Goal: Communication & Community: Answer question/provide support

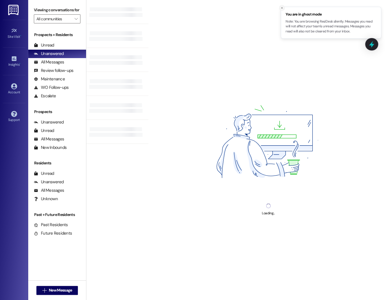
click at [276, 8] on icon "Close toast" at bounding box center [281, 7] width 3 height 3
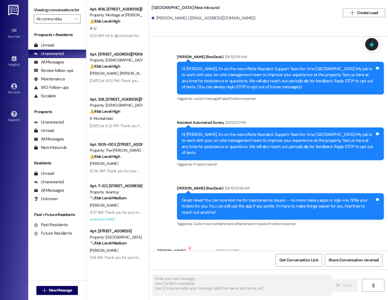
type textarea "Fetching suggested responses. Please feel free to read through the conversation…"
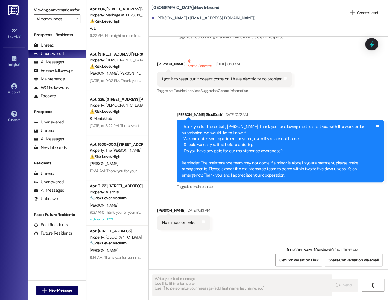
scroll to position [308, 0]
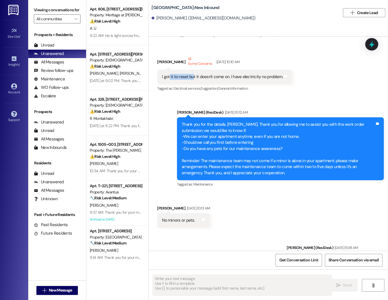
drag, startPoint x: 168, startPoint y: 71, endPoint x: 191, endPoint y: 72, distance: 22.8
click at [191, 74] on div "I got it to reset but it doesn't come on. I have electricity no problem." at bounding box center [222, 77] width 121 height 6
click at [212, 74] on div "I got it to reset but it doesn't come on. I have electricity no problem." at bounding box center [222, 77] width 121 height 6
drag, startPoint x: 192, startPoint y: 72, endPoint x: 228, endPoint y: 71, distance: 36.4
click at [228, 74] on div "I got it to reset but it doesn't come on. I have electricity no problem." at bounding box center [222, 77] width 121 height 6
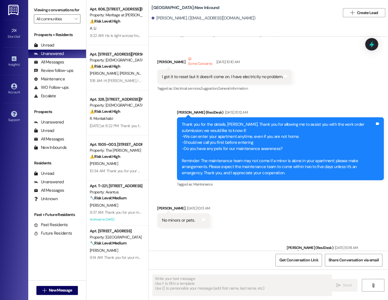
click at [239, 74] on div "I got it to reset but it doesn't come on. I have electricity no problem." at bounding box center [222, 77] width 121 height 6
drag, startPoint x: 234, startPoint y: 71, endPoint x: 266, endPoint y: 70, distance: 31.9
click at [267, 74] on div "I got it to reset but it doesn't come on. I have electricity no problem." at bounding box center [222, 77] width 121 height 6
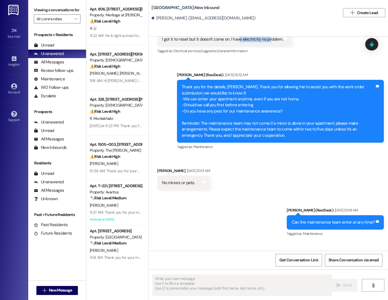
scroll to position [349, 0]
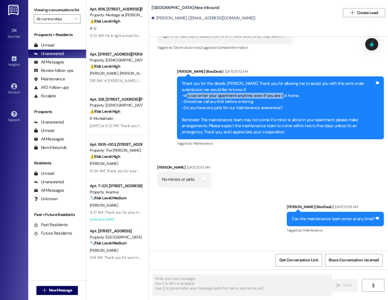
drag, startPoint x: 185, startPoint y: 92, endPoint x: 280, endPoint y: 91, distance: 94.2
click at [276, 91] on div "Thank you for the details, [PERSON_NAME]. Thank you for allowing me to assist y…" at bounding box center [278, 108] width 193 height 54
drag, startPoint x: 188, startPoint y: 97, endPoint x: 240, endPoint y: 98, distance: 52.5
click at [240, 98] on div "Thank you for the details, [PERSON_NAME]. Thank you for allowing me to assist y…" at bounding box center [278, 108] width 193 height 54
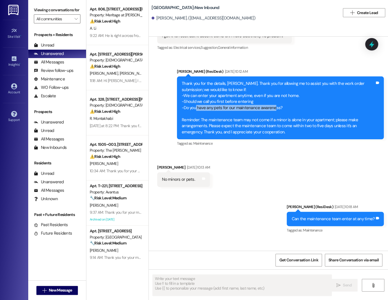
drag, startPoint x: 194, startPoint y: 101, endPoint x: 272, endPoint y: 102, distance: 78.1
click at [272, 102] on div "Thank you for the details, [PERSON_NAME]. Thank you for allowing me to assist y…" at bounding box center [278, 108] width 193 height 54
click at [226, 111] on div "Thank you for the details, [PERSON_NAME]. Thank you for allowing me to assist y…" at bounding box center [278, 108] width 193 height 54
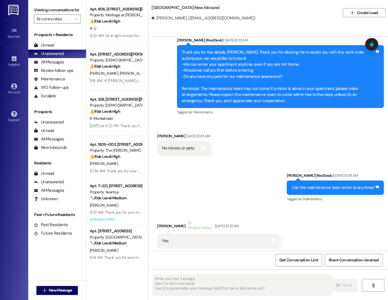
scroll to position [380, 0]
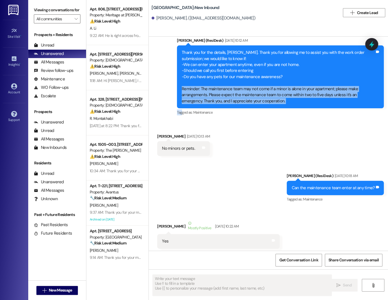
drag, startPoint x: 180, startPoint y: 83, endPoint x: 180, endPoint y: 103, distance: 20.3
click at [180, 104] on div "[PERSON_NAME] (ResiDesk) [DATE] 10:12 AM Thank you for the details, [PERSON_NAM…" at bounding box center [280, 77] width 207 height 79
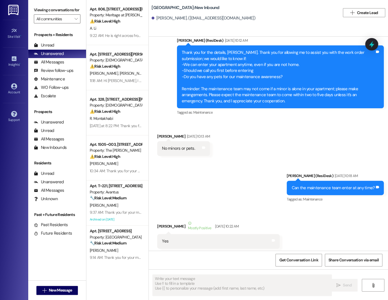
click at [264, 96] on div "Thank you for the details, [PERSON_NAME]. Thank you for allowing me to assist y…" at bounding box center [278, 77] width 193 height 54
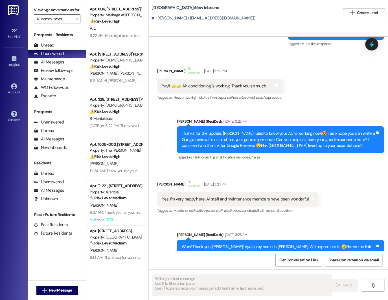
scroll to position [1041, 0]
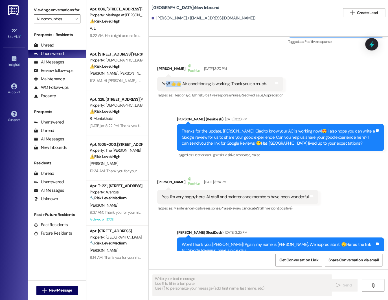
drag, startPoint x: 164, startPoint y: 78, endPoint x: 187, endPoint y: 78, distance: 23.7
click at [187, 81] on div "Yay!! 👍👍 Air conditioning is working! Thank you so much." at bounding box center [214, 84] width 105 height 6
drag, startPoint x: 296, startPoint y: 127, endPoint x: 313, endPoint y: 127, distance: 16.4
click at [276, 128] on div "Thanks for the update, [PERSON_NAME]! Glad to know your AC is working now!😍 I a…" at bounding box center [278, 137] width 193 height 18
click at [276, 97] on div "Received via SMS [PERSON_NAME] Positive [DATE] 3:20 PM Yay!! 👍👍 Air conditionin…" at bounding box center [268, 77] width 239 height 54
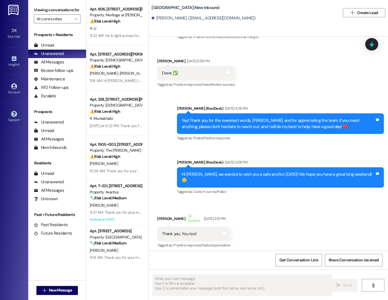
scroll to position [1291, 0]
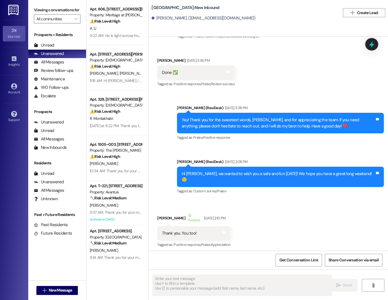
click at [8, 37] on div "Site Visit •" at bounding box center [14, 37] width 28 height 6
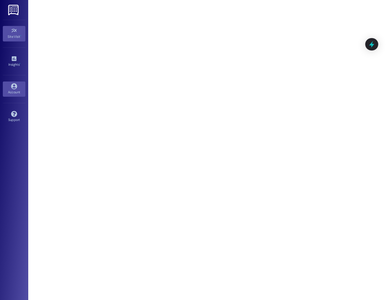
click at [11, 83] on icon at bounding box center [14, 86] width 6 height 6
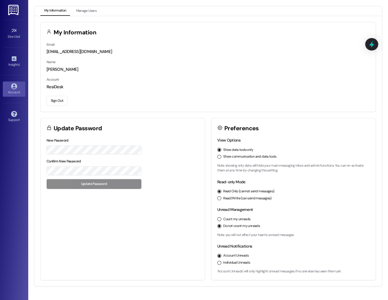
click at [59, 100] on button "Sign Out" at bounding box center [57, 101] width 21 height 10
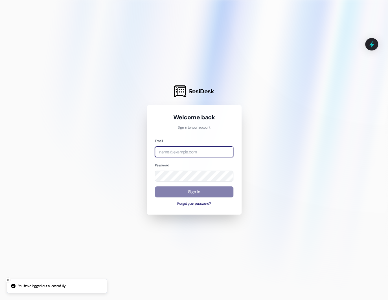
click at [184, 150] on input "email" at bounding box center [194, 151] width 78 height 11
type input "[EMAIL_ADDRESS][DOMAIN_NAME]"
